Goal: Transaction & Acquisition: Obtain resource

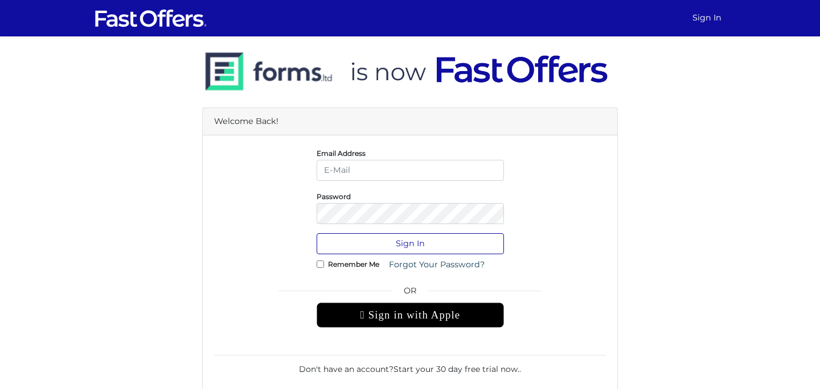
type input "dulith@strata.ca"
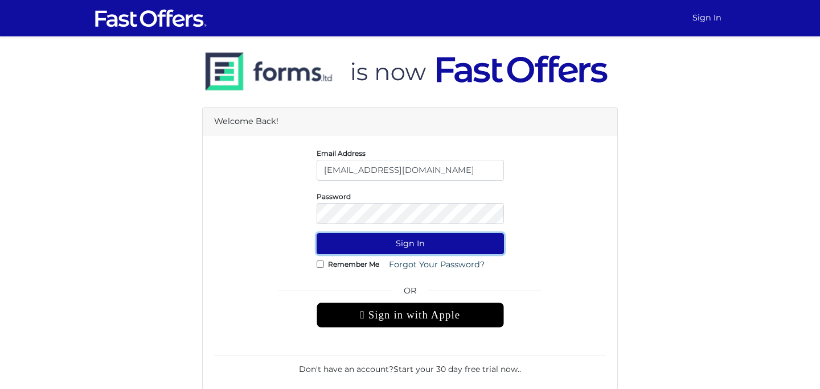
click at [407, 247] on button "Sign In" at bounding box center [410, 243] width 187 height 21
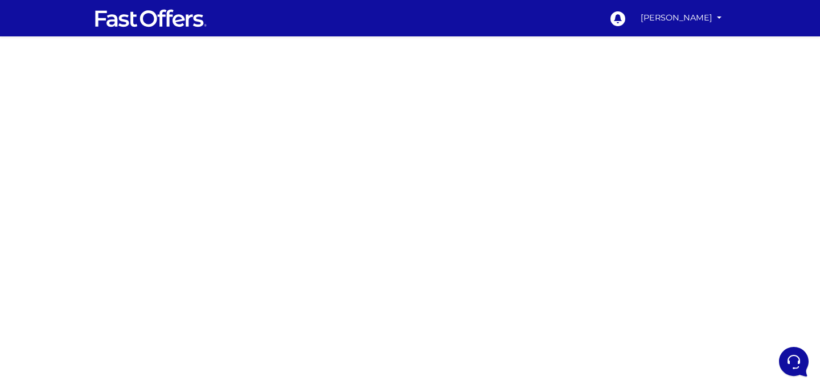
click at [621, 194] on div at bounding box center [410, 320] width 820 height 569
click at [641, 167] on div at bounding box center [410, 320] width 820 height 569
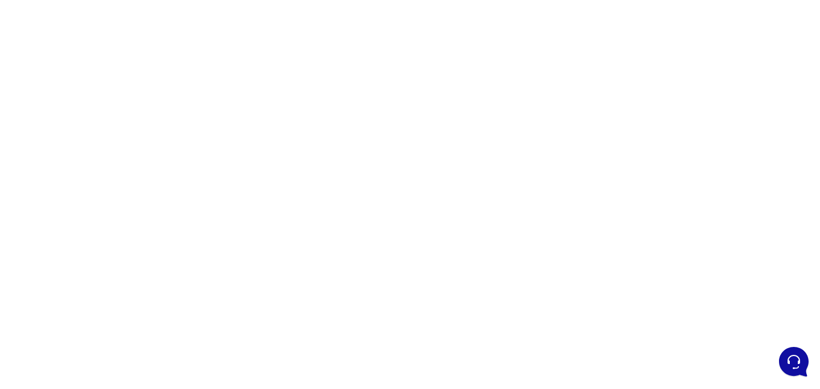
scroll to position [28, 0]
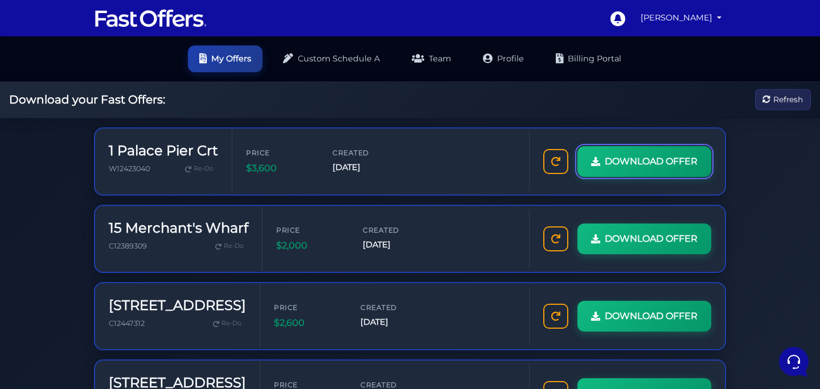
click at [591, 166] on link "DOWNLOAD OFFER" at bounding box center [644, 161] width 134 height 31
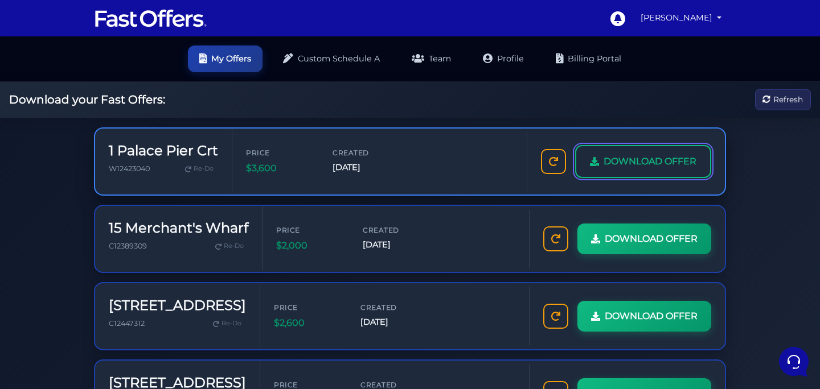
click at [646, 160] on span "DOWNLOAD OFFER" at bounding box center [650, 161] width 93 height 15
